Goal: Information Seeking & Learning: Learn about a topic

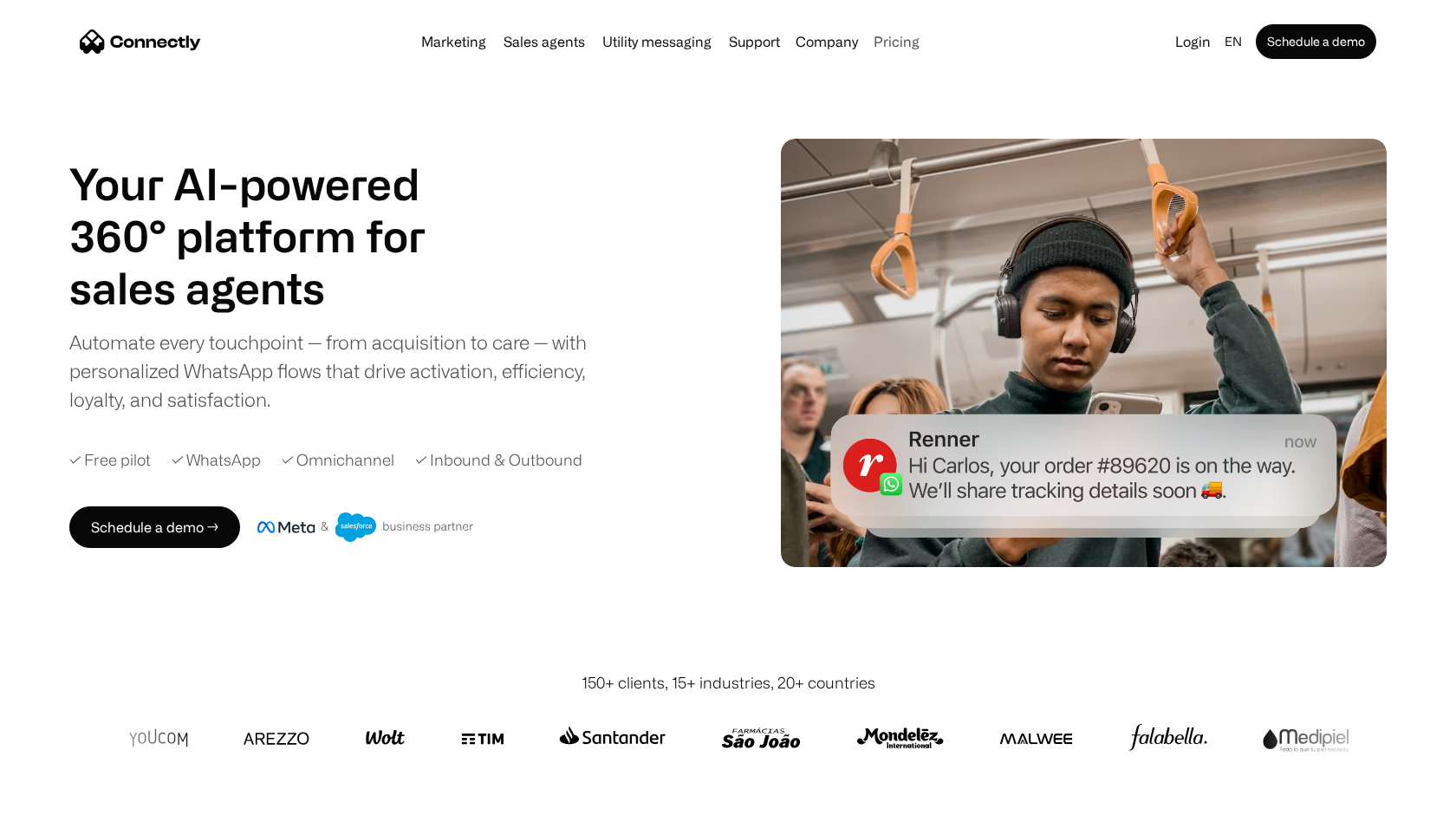
click at [887, 45] on link "Pricing" at bounding box center [896, 42] width 60 height 14
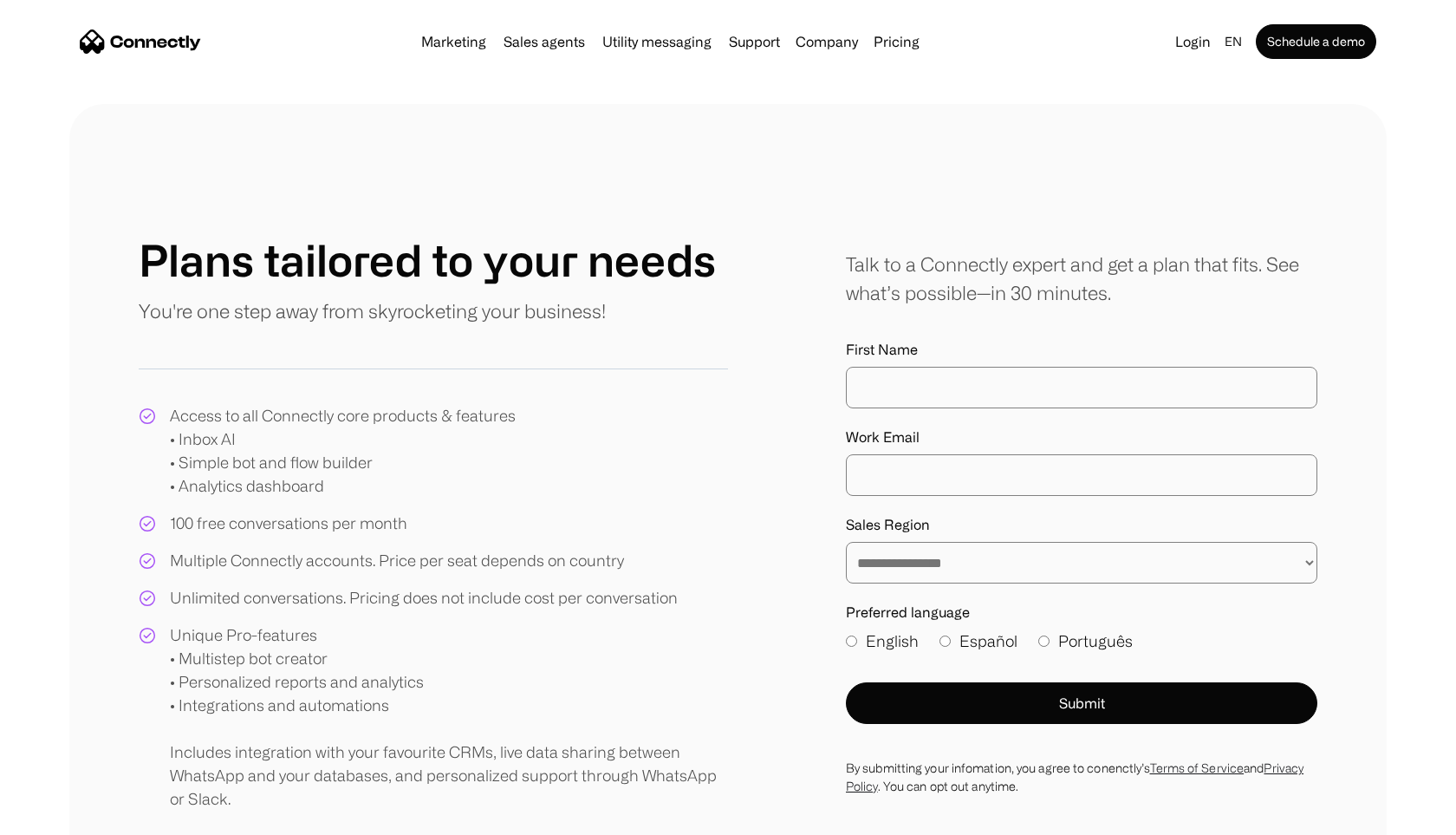
scroll to position [184, 0]
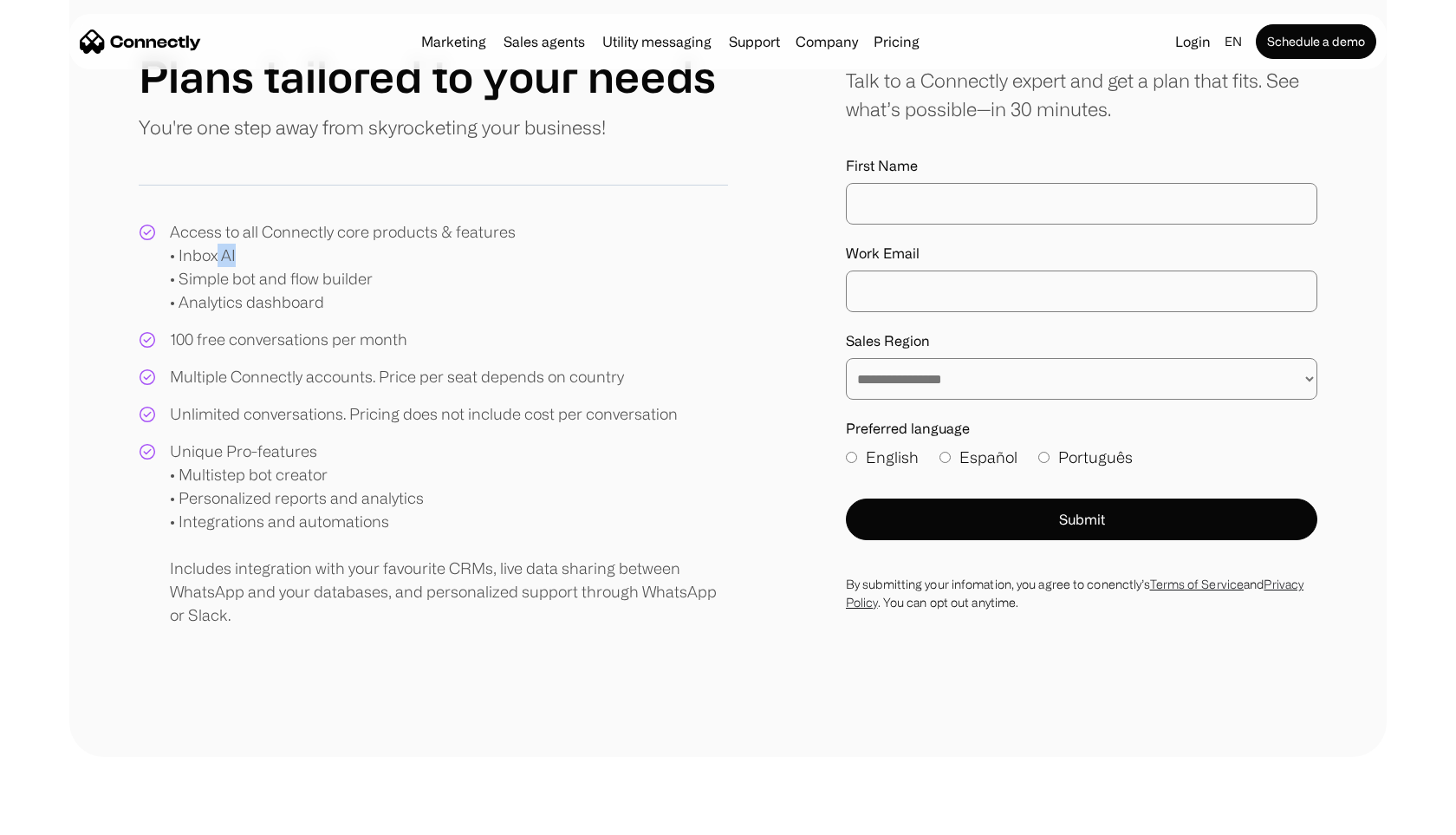
drag, startPoint x: 268, startPoint y: 251, endPoint x: 213, endPoint y: 260, distance: 55.7
click at [213, 260] on div "Access to all Connectly core products & features • Inbox AI • Simple bot and fl…" at bounding box center [343, 267] width 346 height 94
click at [213, 260] on div "Access to all Connectly core products & features • Inbox AI • Simple bot and fl…" at bounding box center [343, 267] width 346 height 94
drag, startPoint x: 213, startPoint y: 260, endPoint x: 318, endPoint y: 293, distance: 110.1
click at [318, 293] on div "Access to all Connectly core products & features • Inbox AI • Simple bot and fl…" at bounding box center [343, 267] width 346 height 94
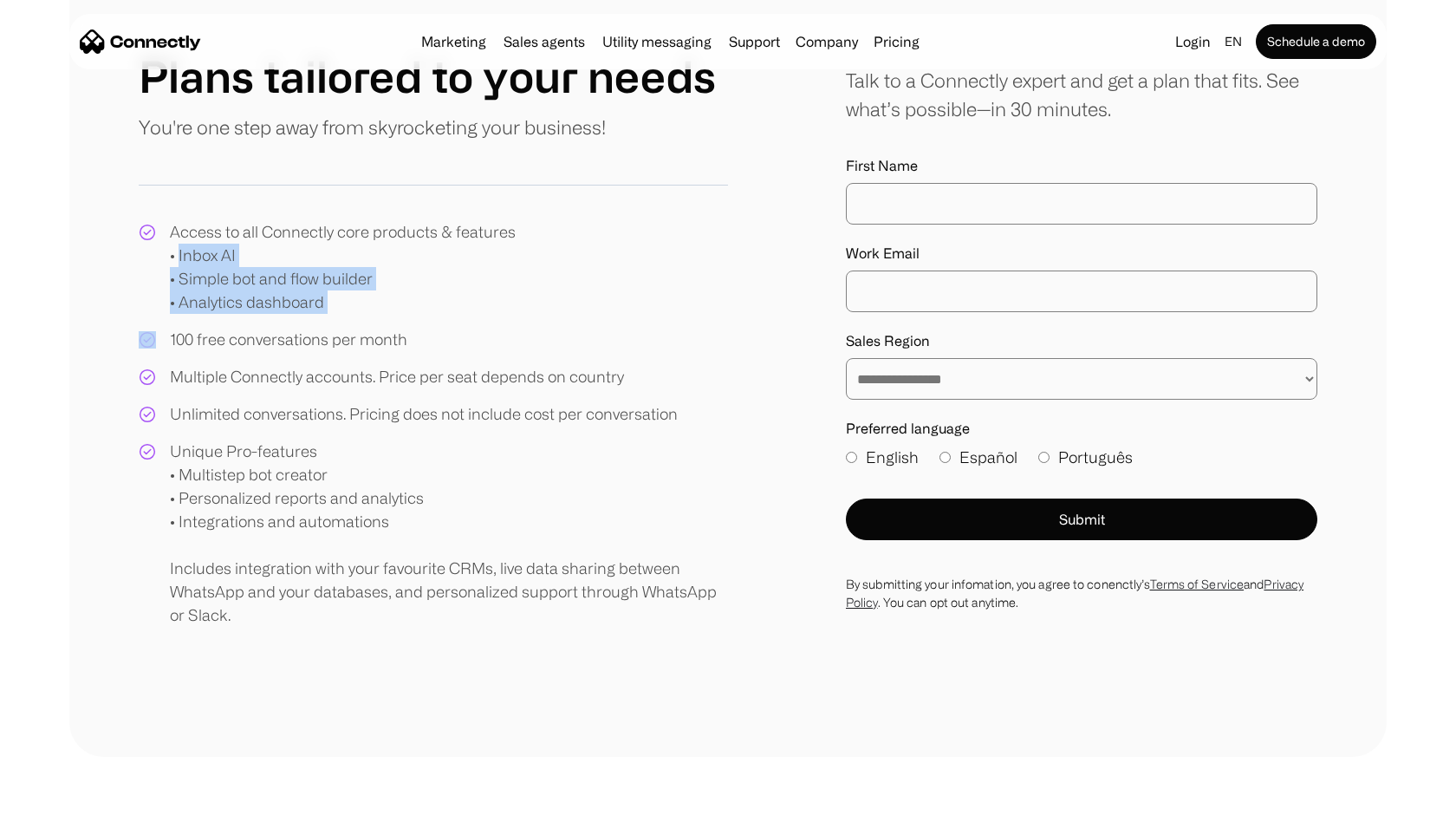
click at [318, 293] on div "Access to all Connectly core products & features • Inbox AI • Simple bot and fl…" at bounding box center [343, 267] width 346 height 94
